Goal: Task Accomplishment & Management: Manage account settings

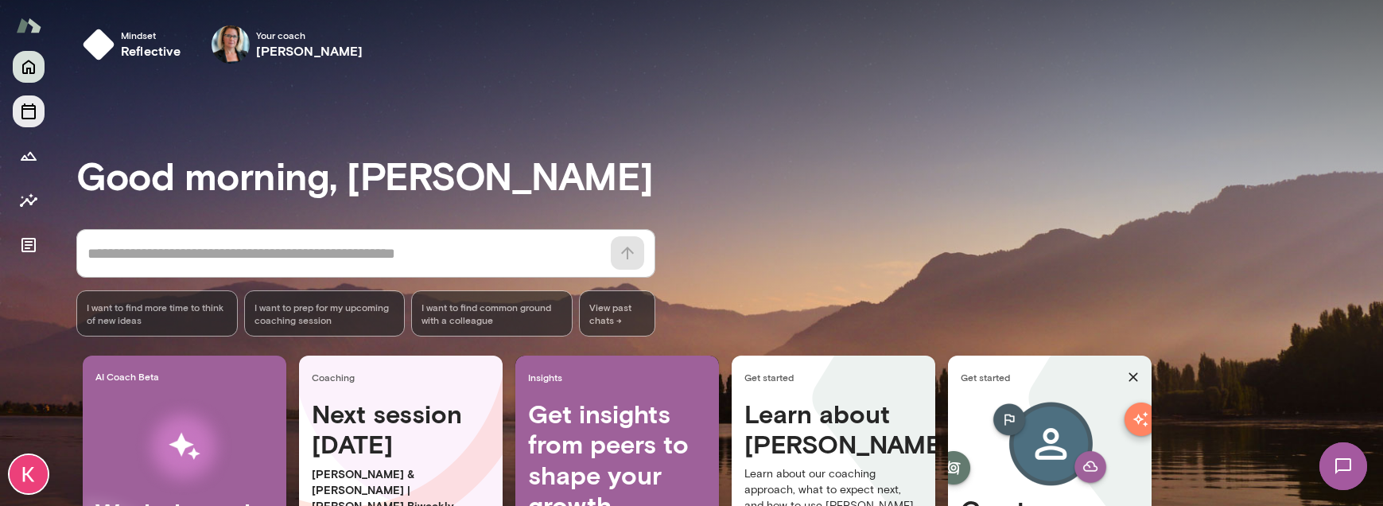
click at [23, 111] on icon "Sessions" at bounding box center [28, 111] width 19 height 19
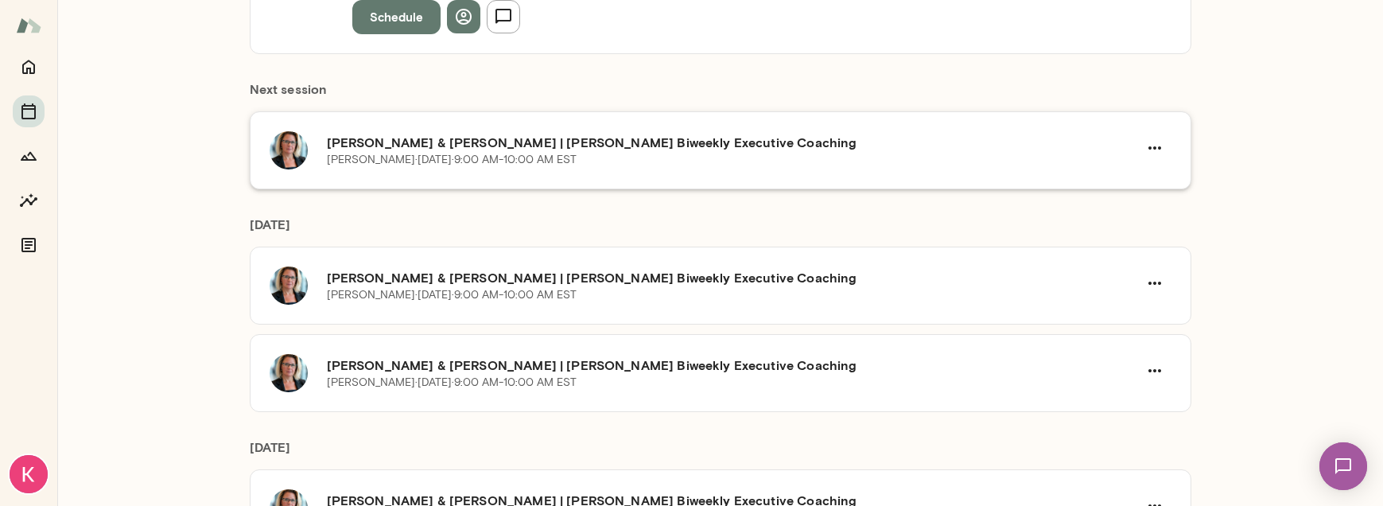
scroll to position [295, 0]
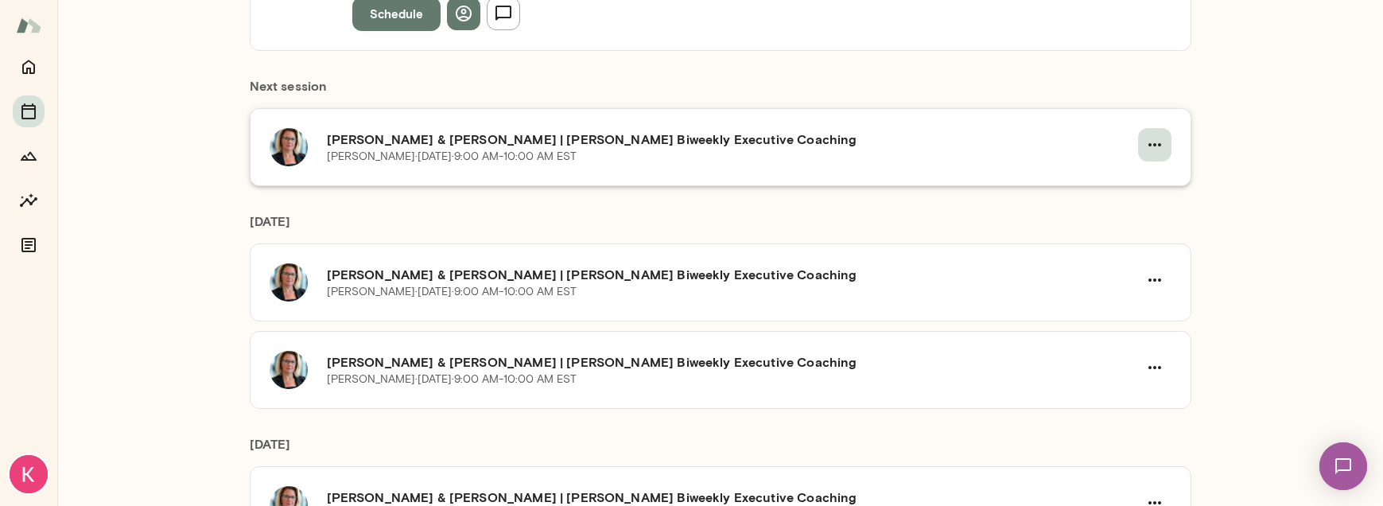
click at [1156, 147] on icon "button" at bounding box center [1154, 144] width 19 height 19
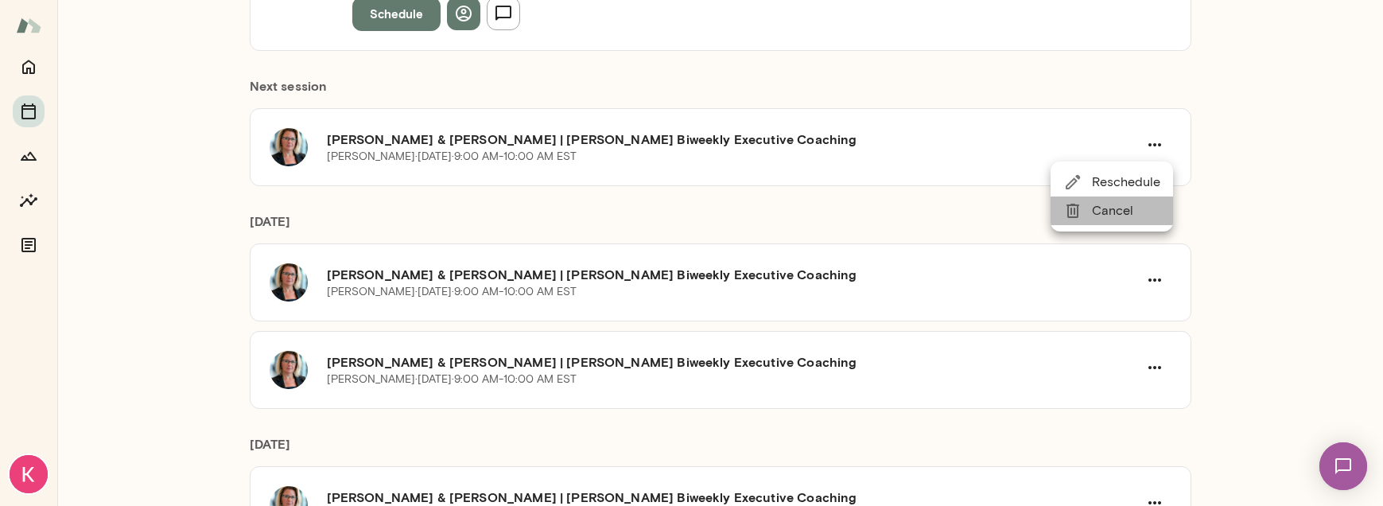
click at [1114, 212] on span "Cancel" at bounding box center [1126, 210] width 68 height 19
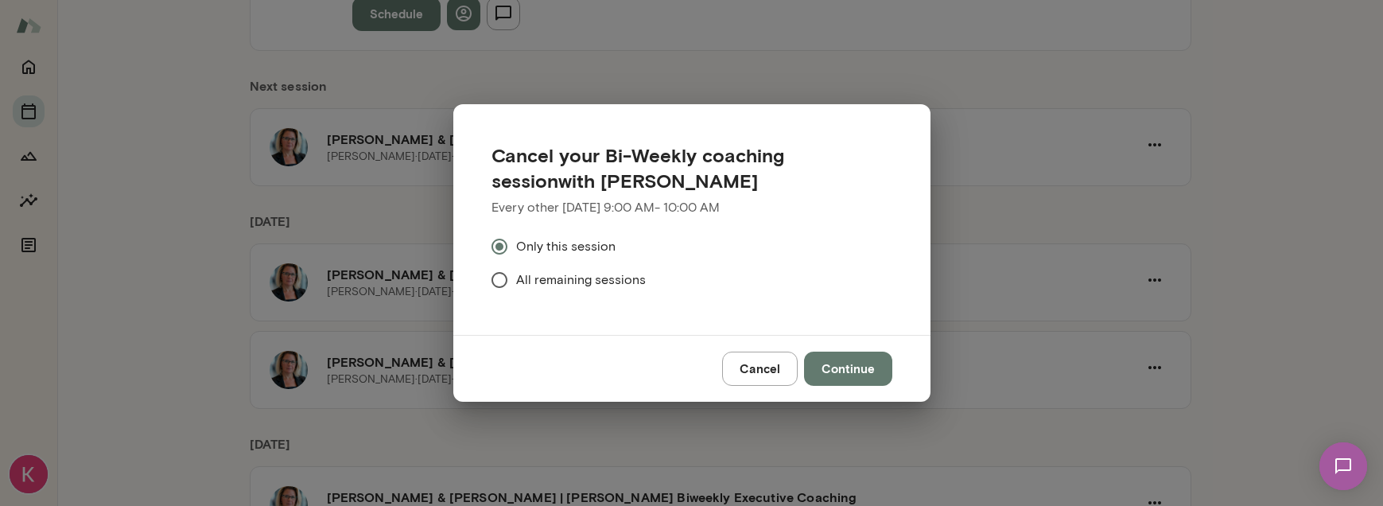
click at [870, 369] on button "Continue" at bounding box center [848, 368] width 88 height 33
